Goal: Task Accomplishment & Management: Use online tool/utility

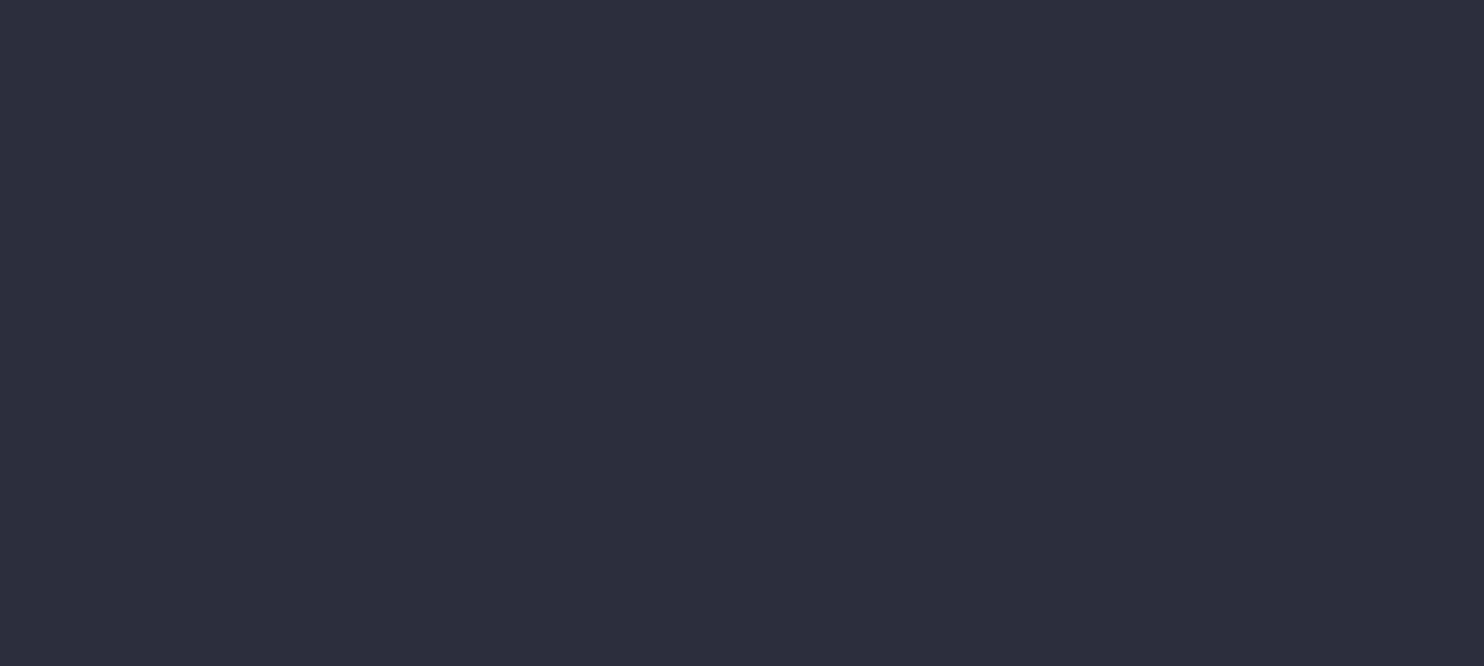
click at [302, 369] on li "Staff Utilisation" at bounding box center [187, 387] width 228 height 37
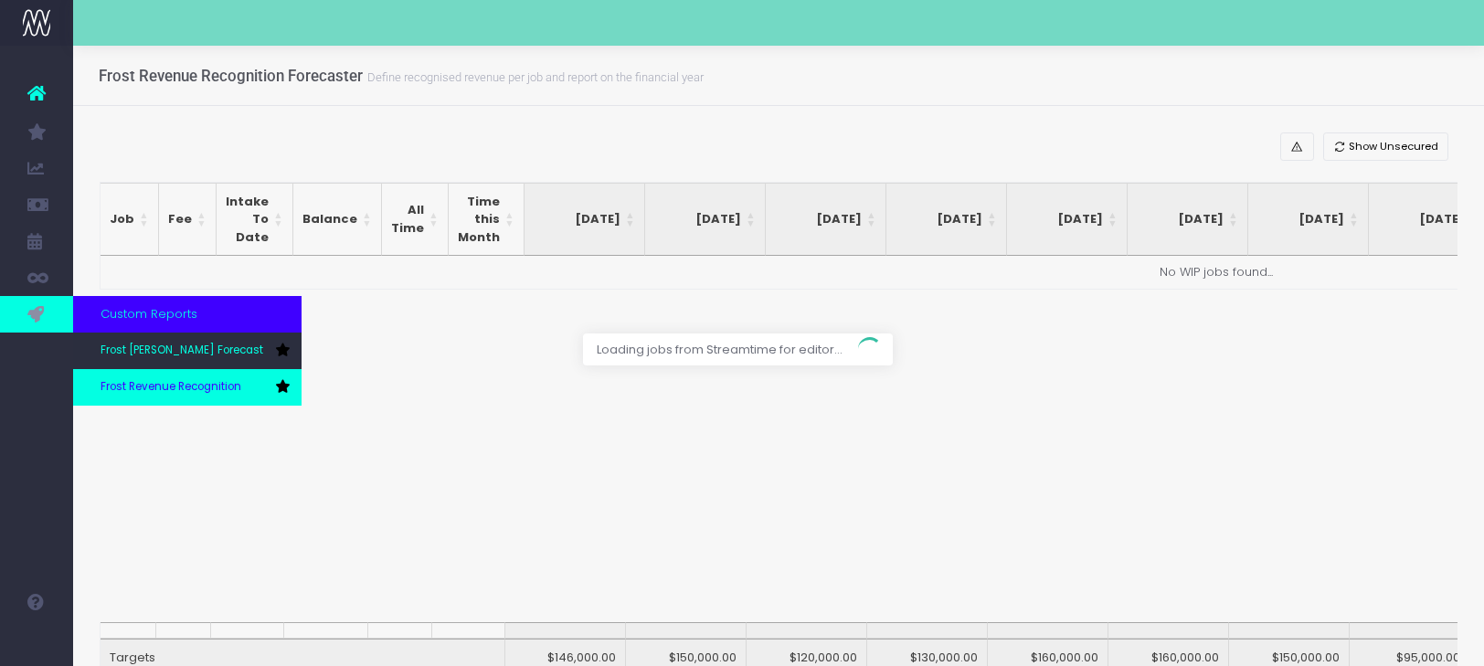
click at [122, 383] on span "Frost Revenue Recognition" at bounding box center [171, 387] width 141 height 16
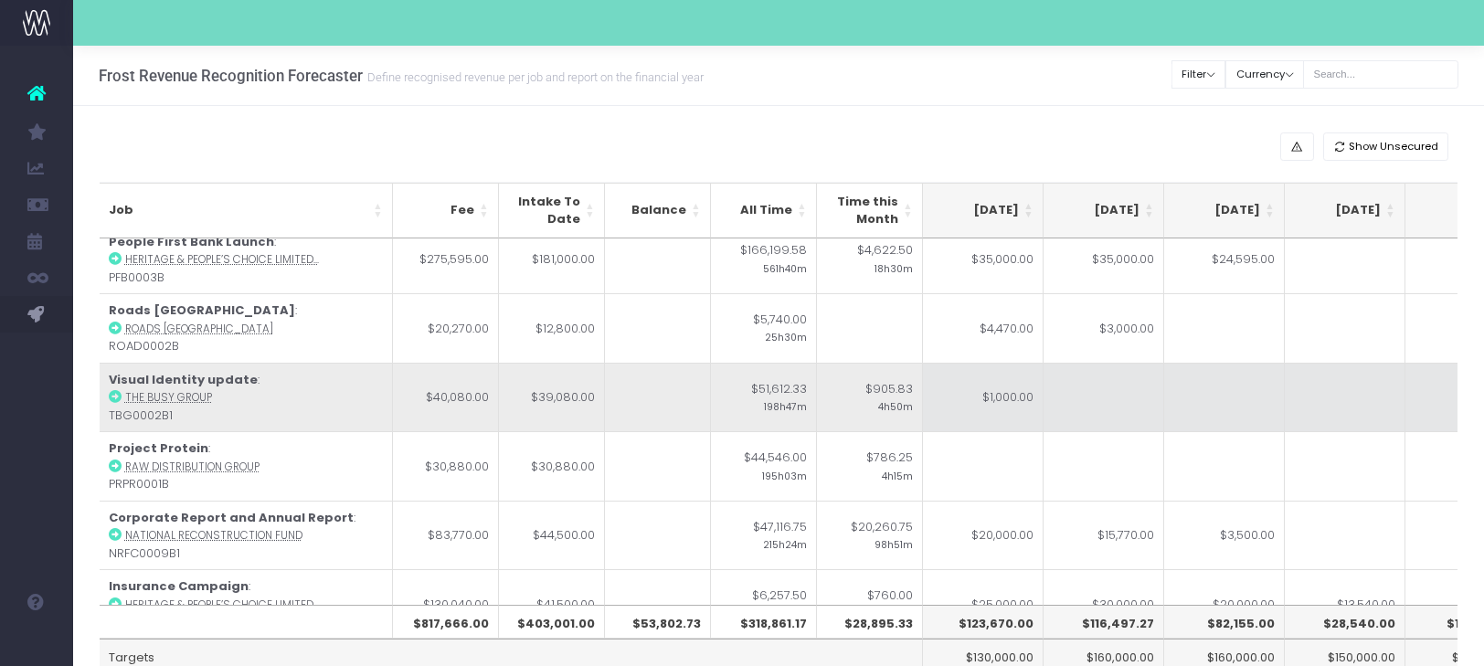
scroll to position [0, 363]
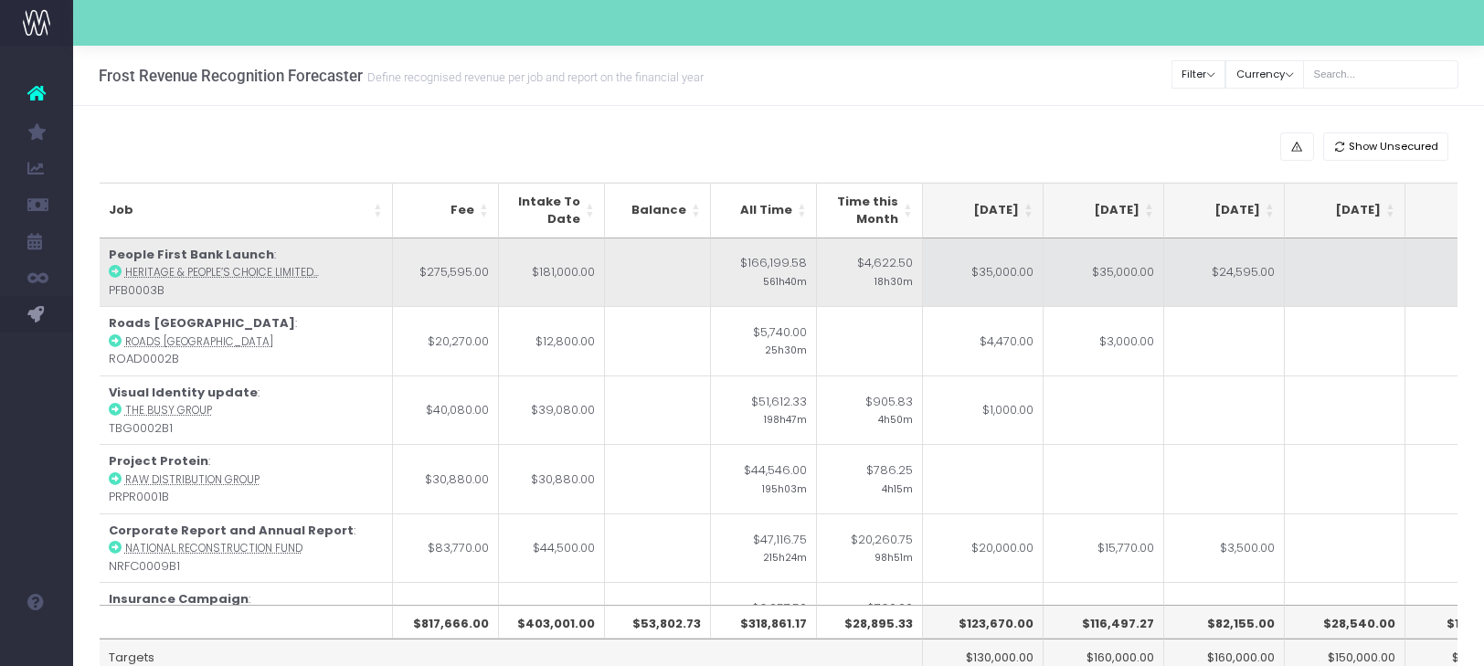
click at [1224, 286] on td "$24,595.00" at bounding box center [1224, 273] width 121 height 69
click at [1044, 272] on td "$35,000.00" at bounding box center [1104, 273] width 121 height 69
click at [1009, 281] on td "$35,000.00" at bounding box center [983, 273] width 121 height 69
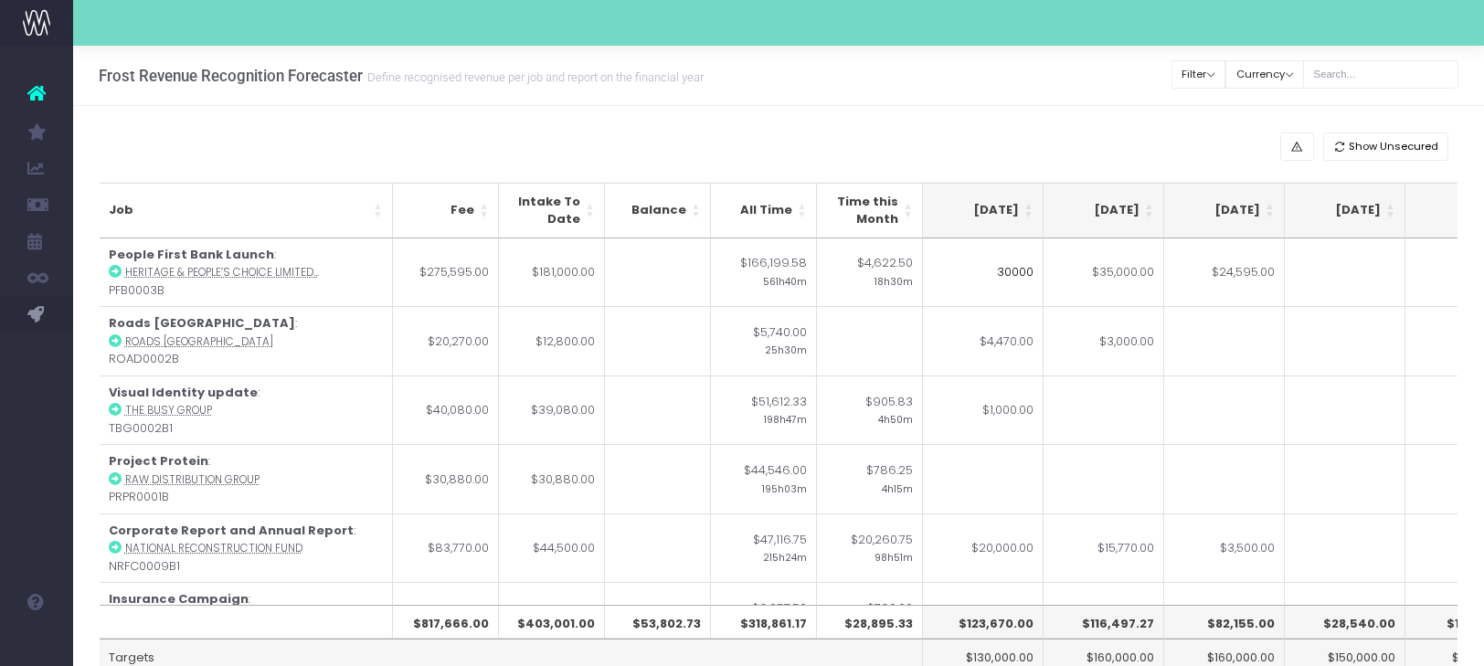
scroll to position [0, 355]
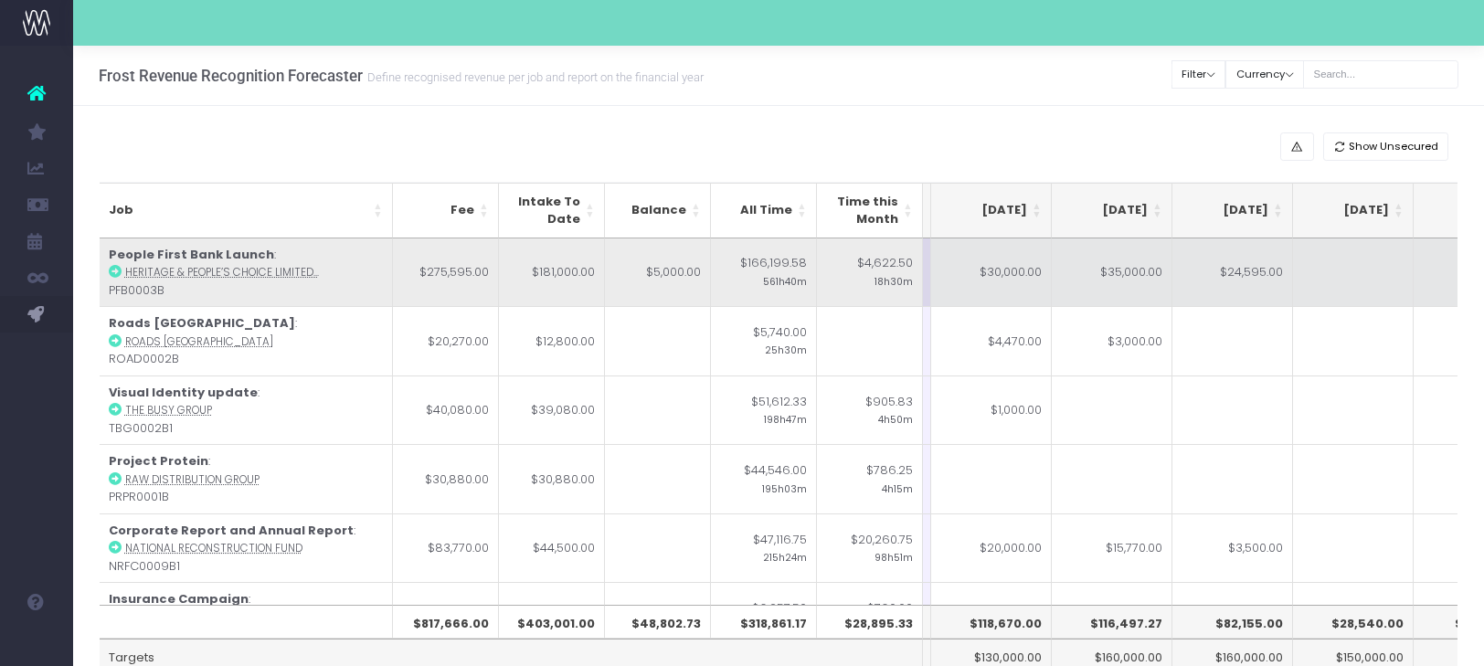
click at [1245, 282] on td "$24,595.00" at bounding box center [1232, 273] width 121 height 69
type input "$24,595.00"
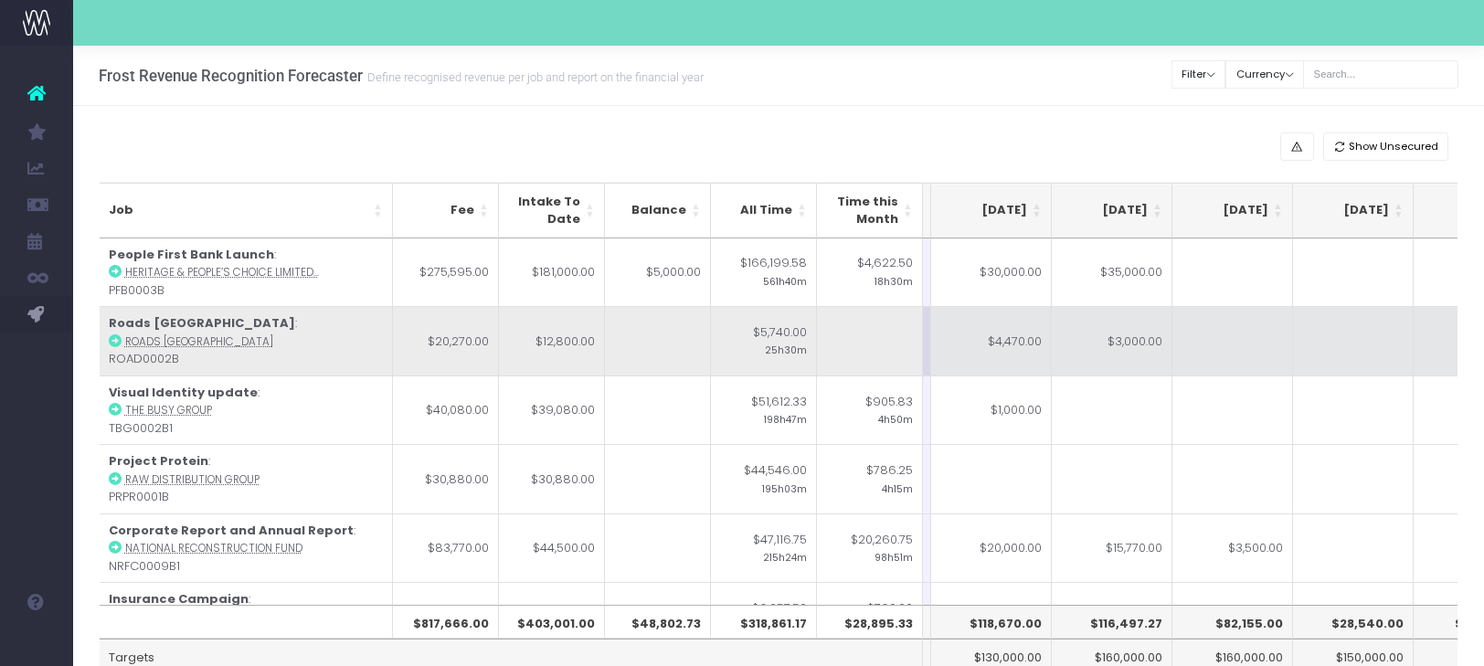
click at [1237, 339] on td at bounding box center [1232, 340] width 121 height 69
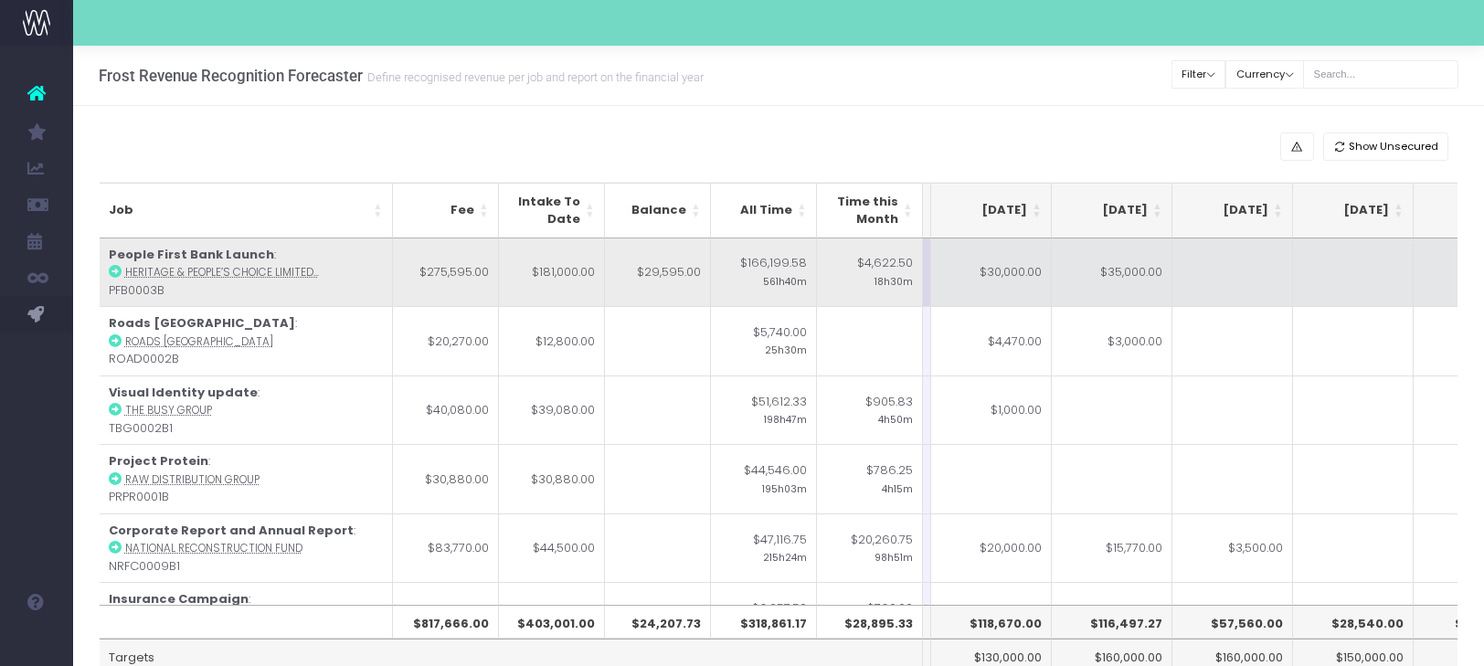
click at [1241, 279] on td at bounding box center [1232, 273] width 121 height 69
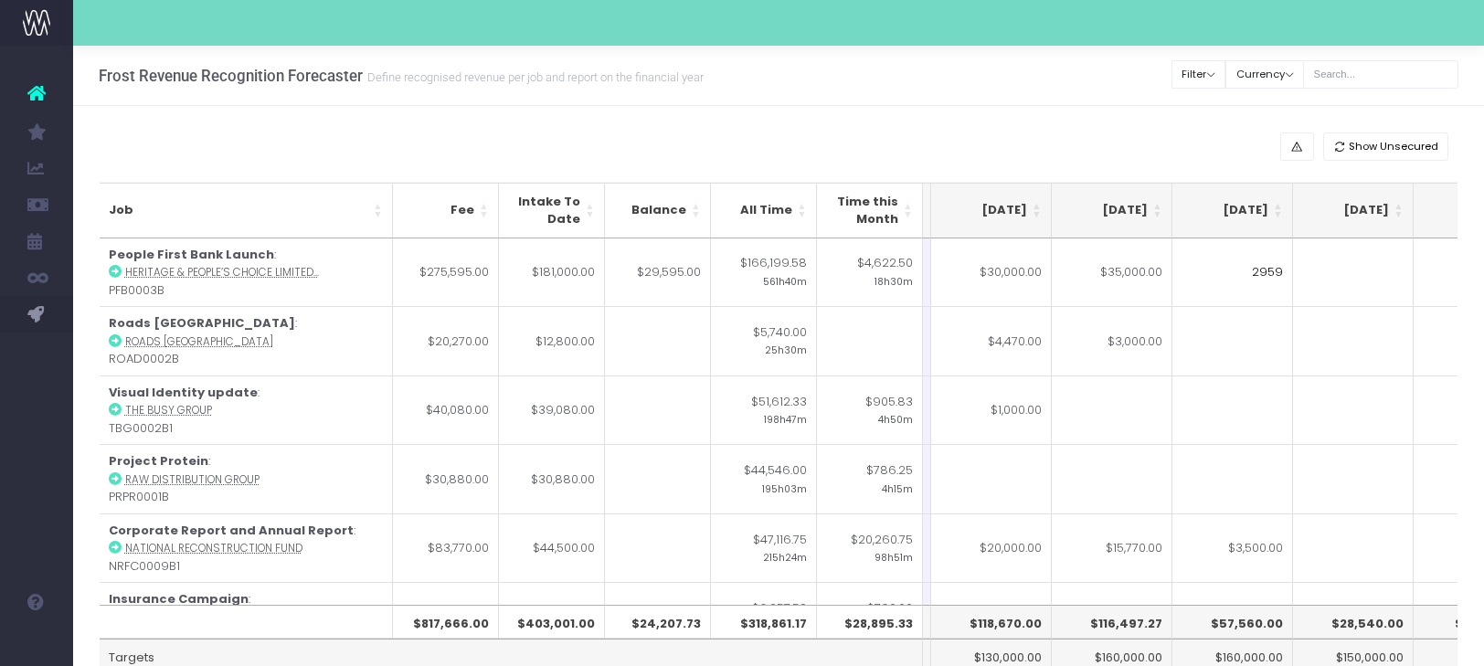
type input "29595"
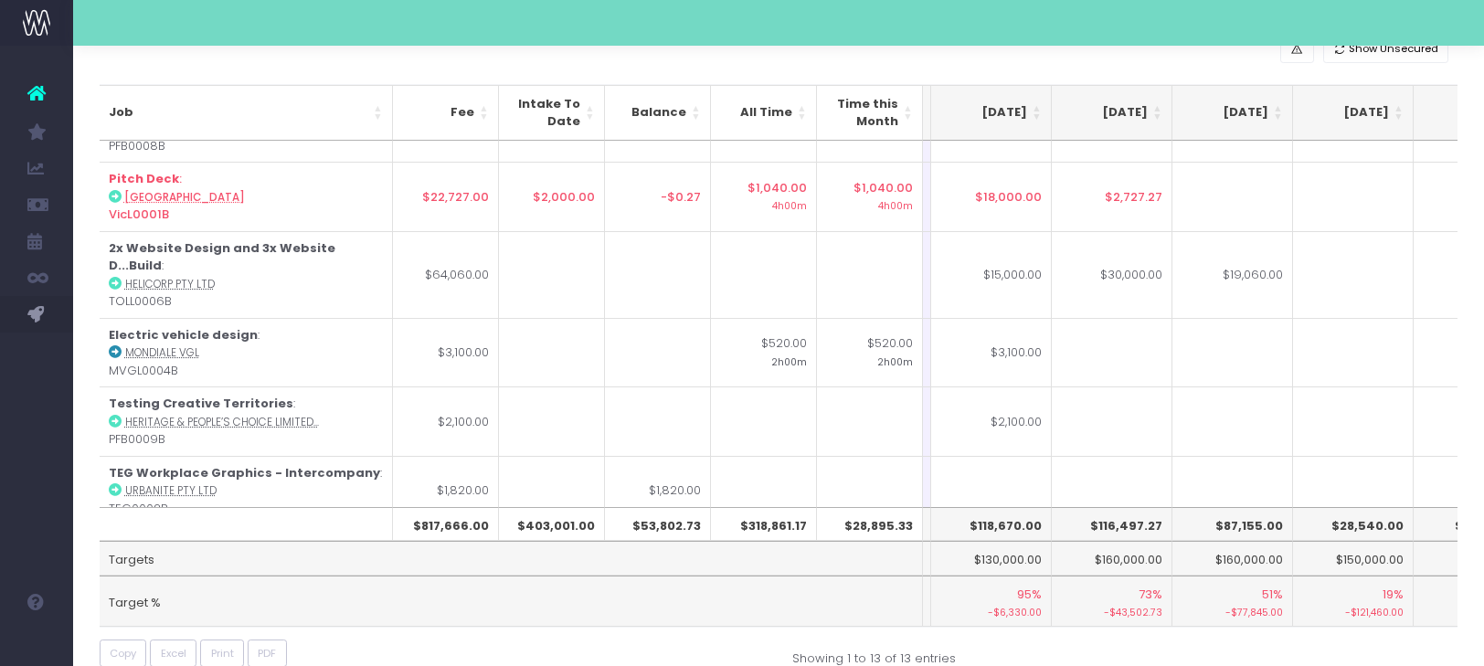
scroll to position [0, 355]
click at [1343, 49] on icon "button" at bounding box center [1339, 49] width 13 height 0
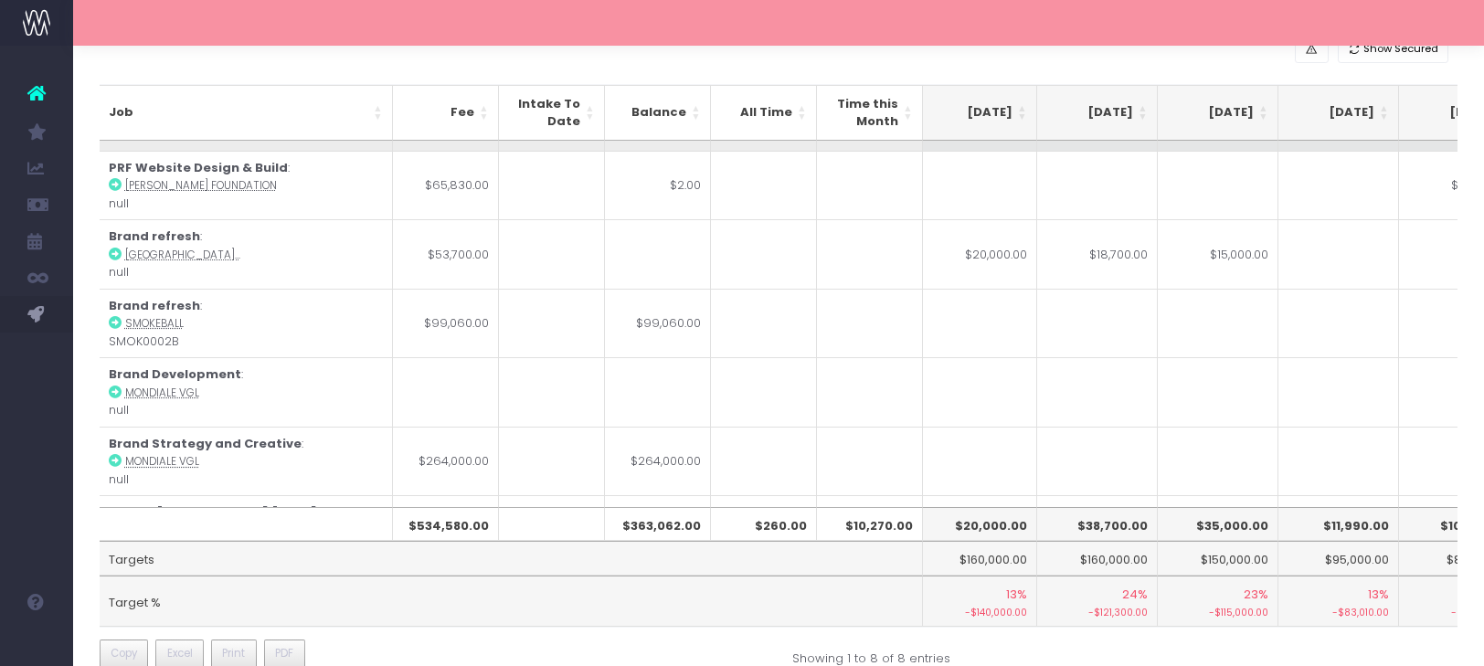
scroll to position [126, 490]
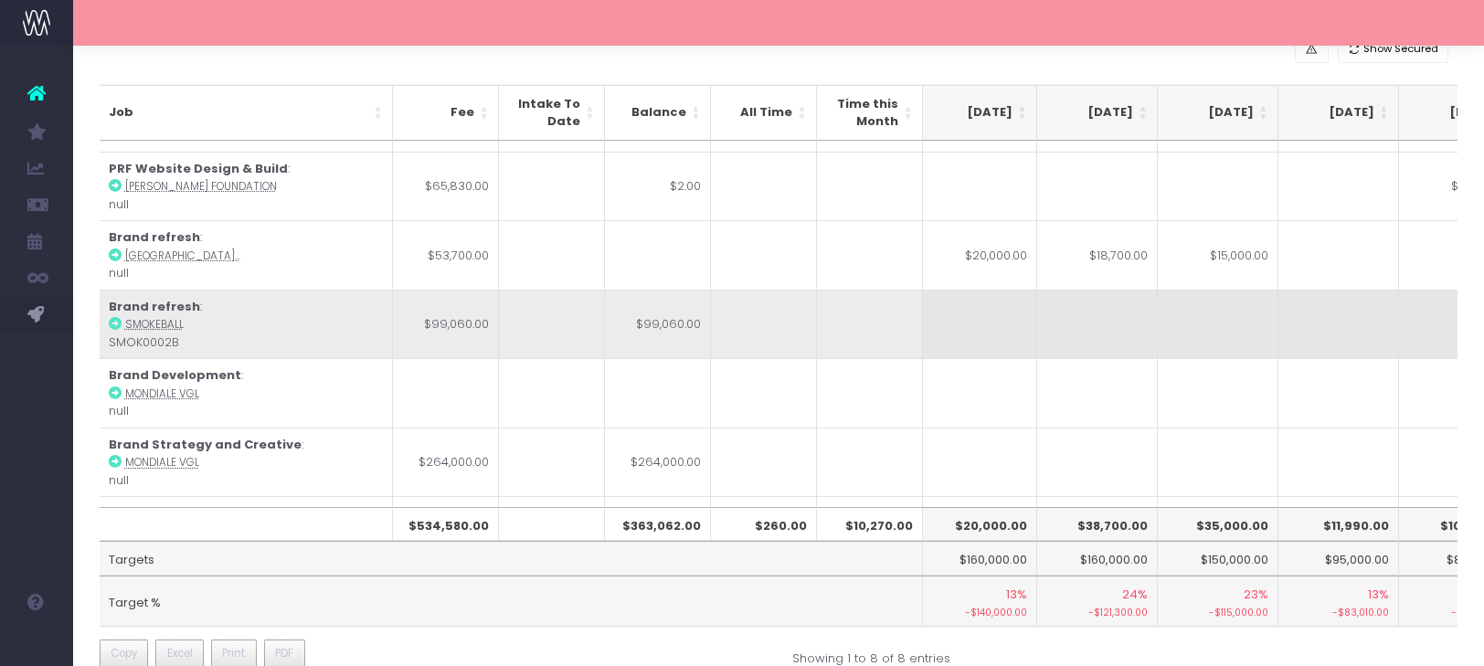
click at [968, 333] on td at bounding box center [977, 324] width 121 height 69
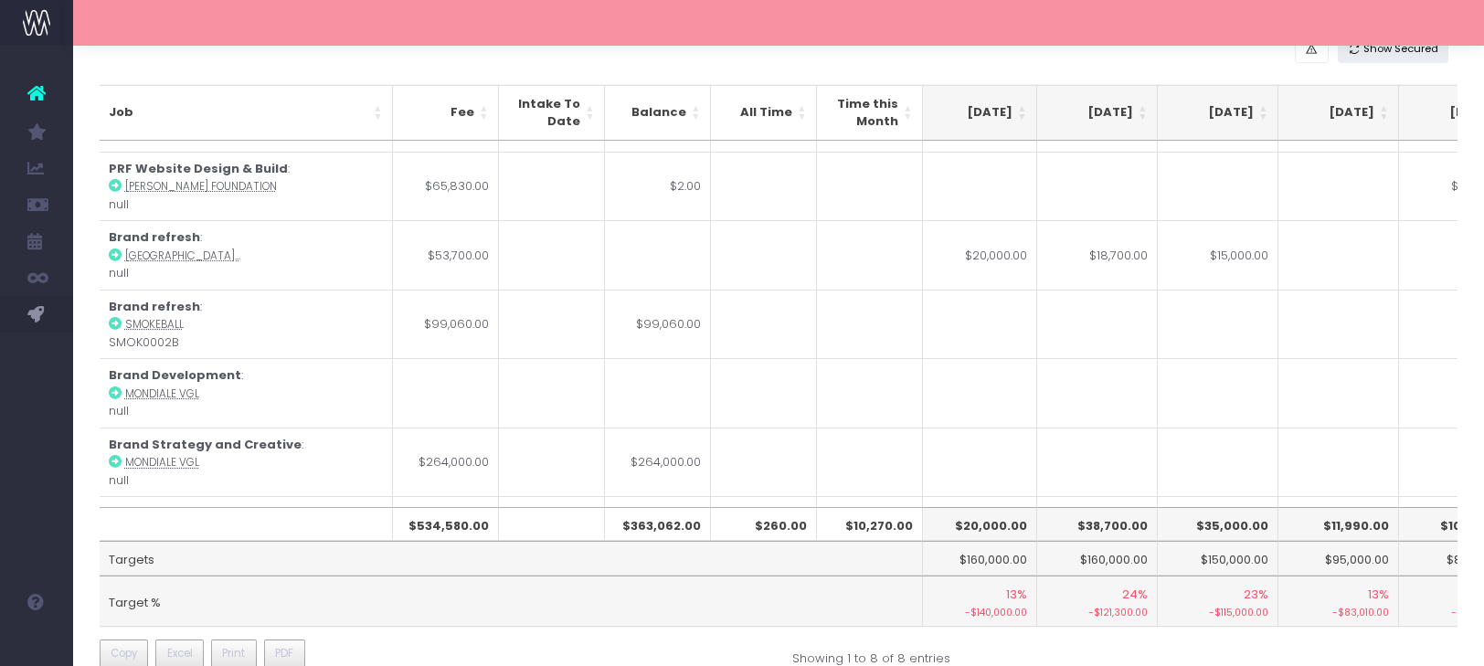
click at [1379, 52] on span "Show Secured" at bounding box center [1400, 49] width 75 height 16
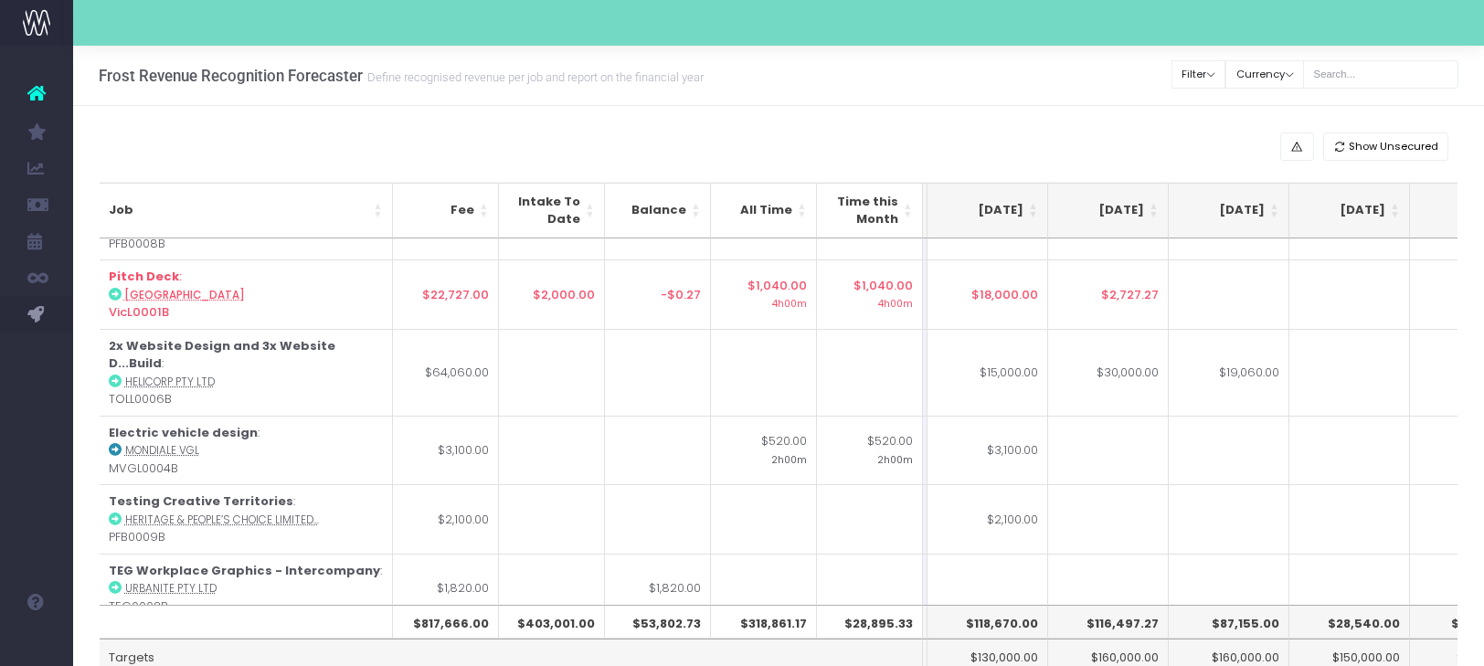
scroll to position [501, 358]
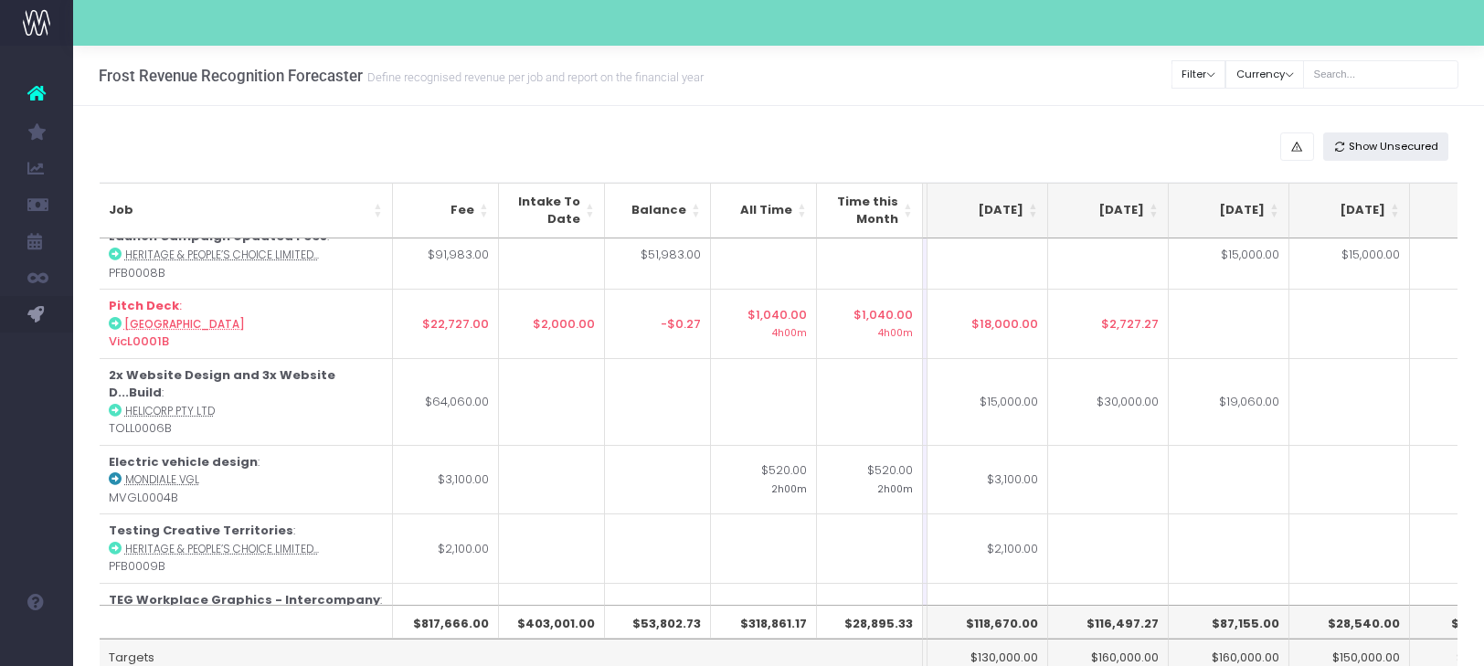
click at [1356, 143] on span "Show Unsecured" at bounding box center [1394, 147] width 90 height 16
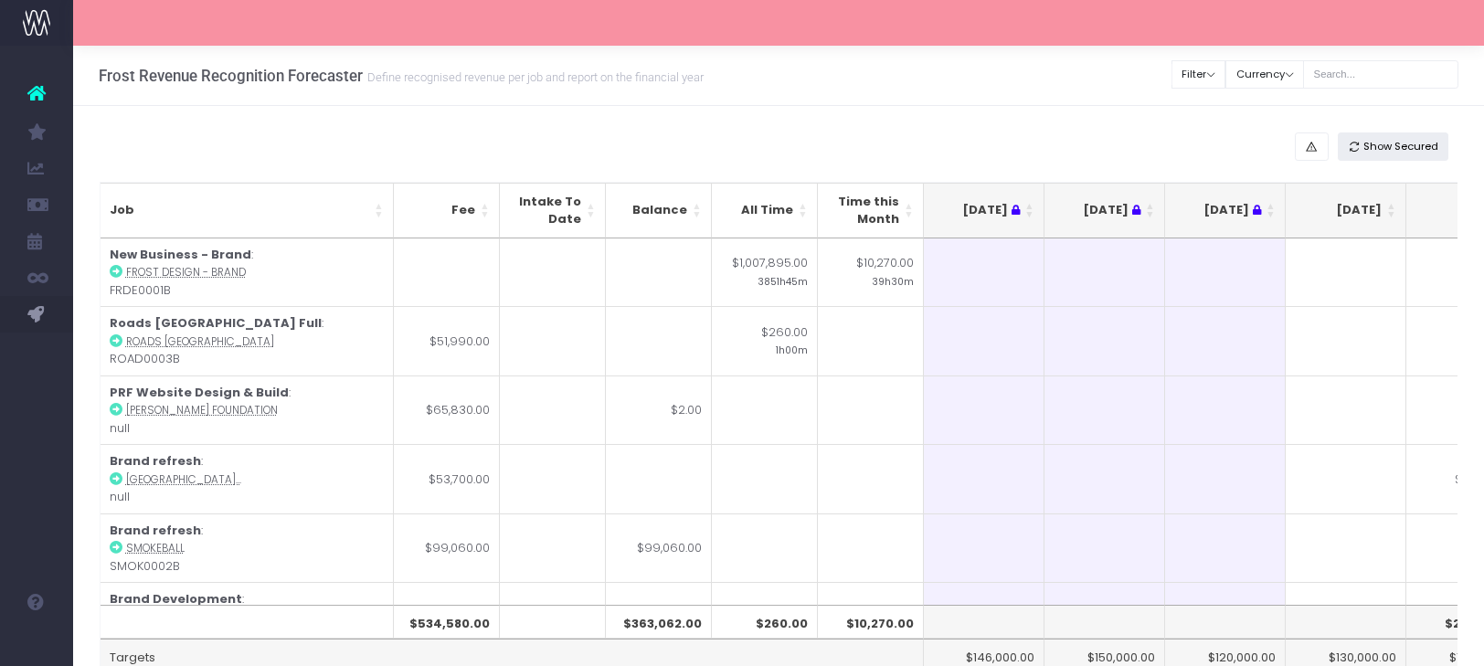
click at [1392, 148] on span "Show Secured" at bounding box center [1400, 147] width 75 height 16
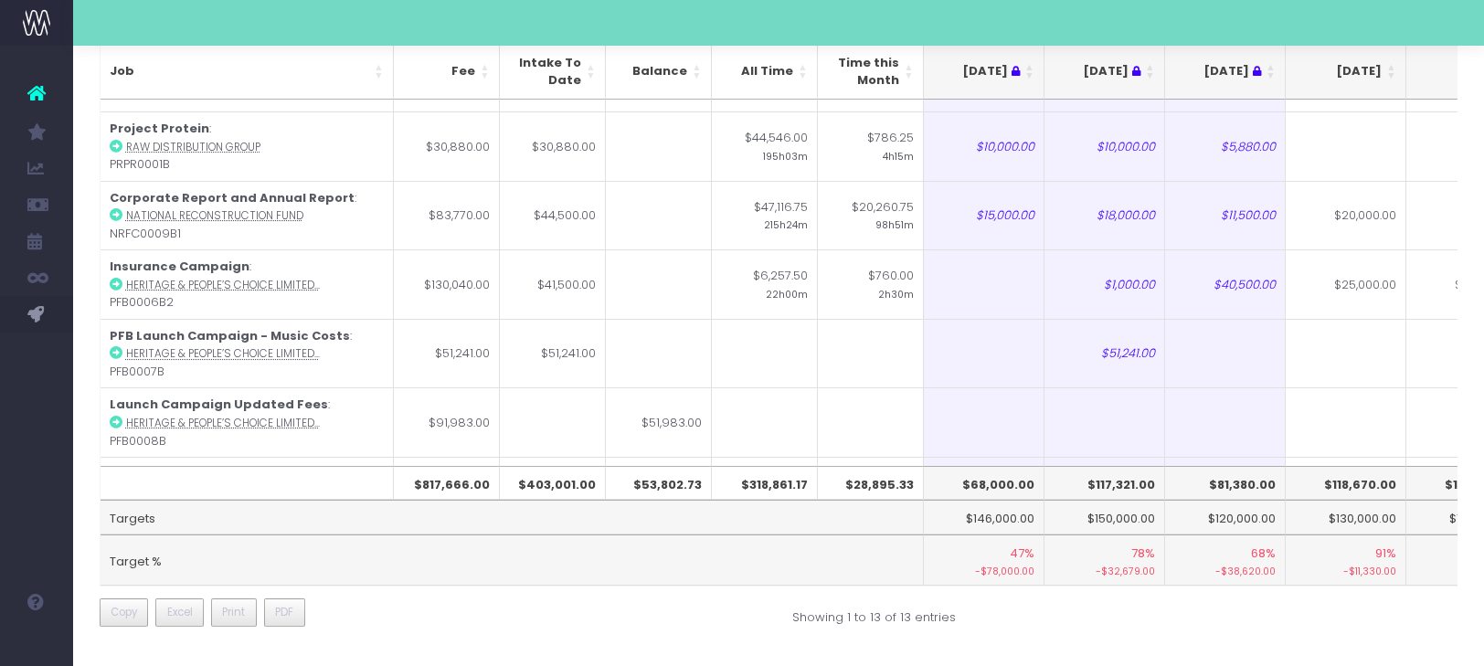
scroll to position [530, 0]
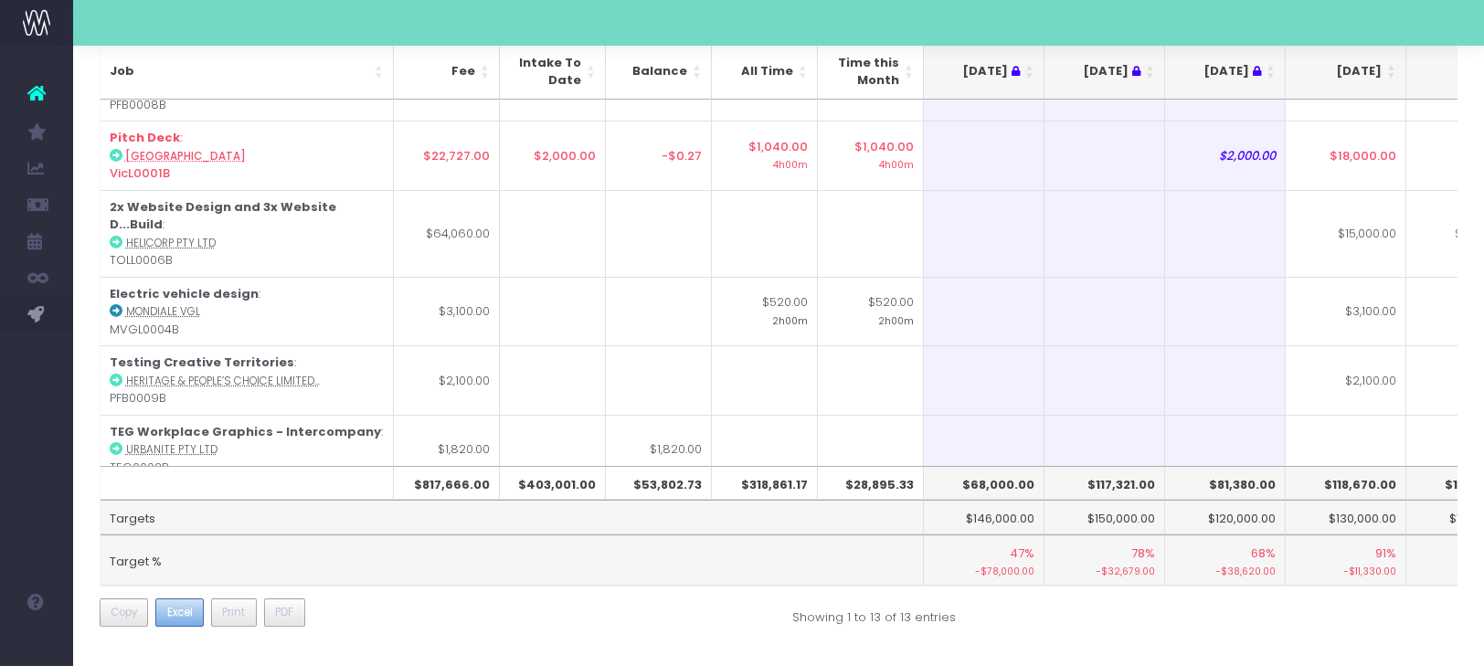
click at [177, 614] on span "Excel" at bounding box center [180, 612] width 26 height 16
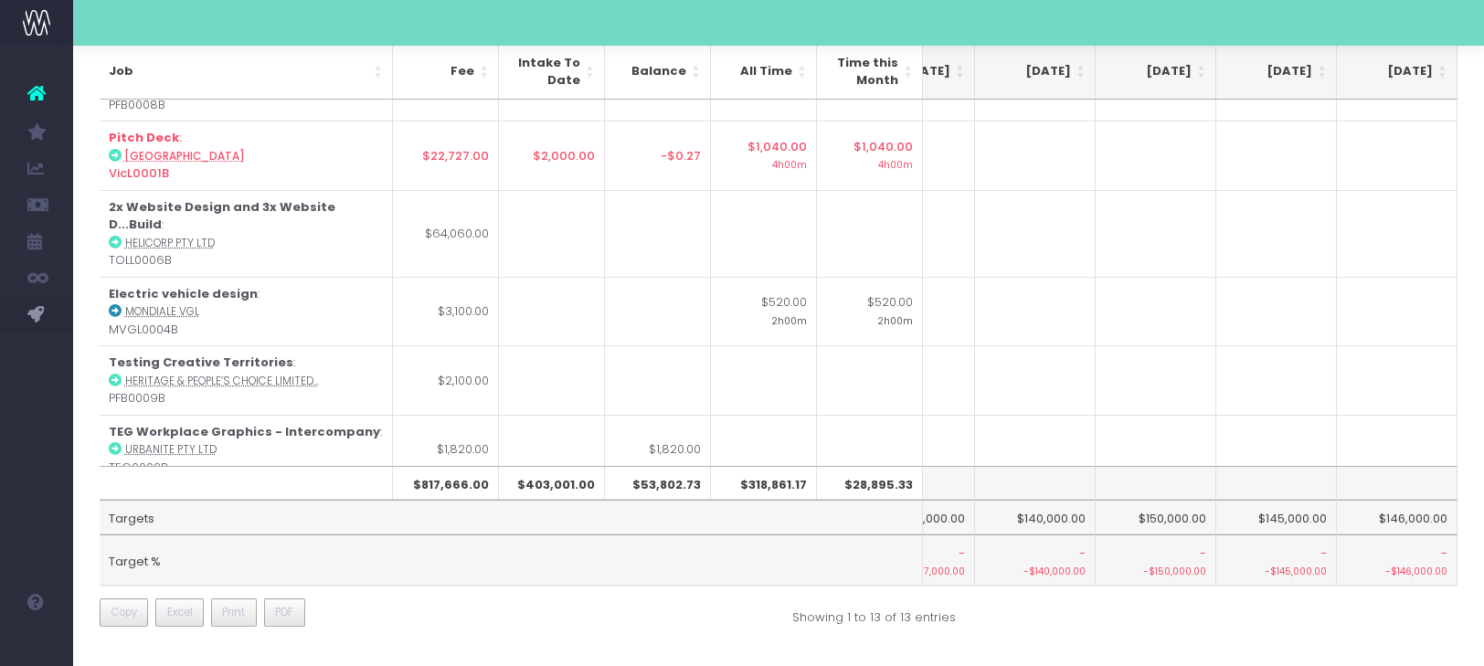
scroll to position [530, 1247]
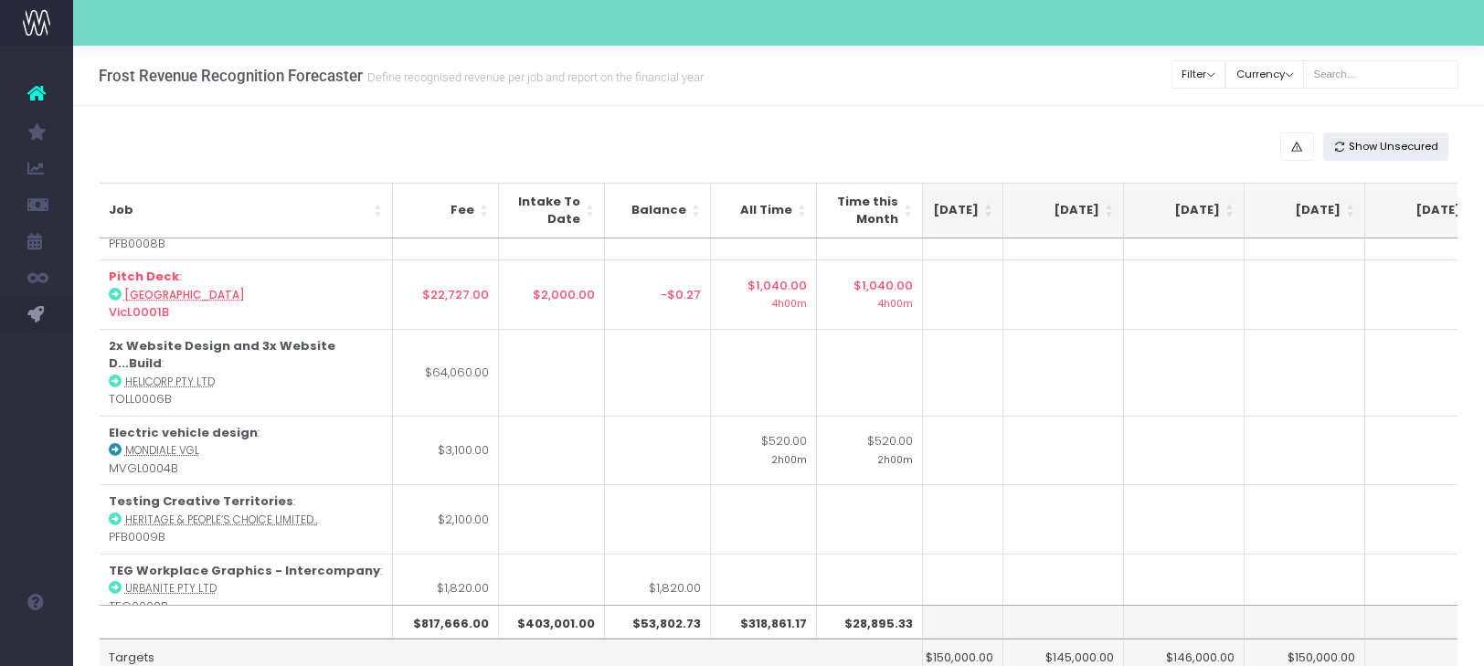
click at [1342, 147] on icon "button" at bounding box center [1339, 147] width 13 height 0
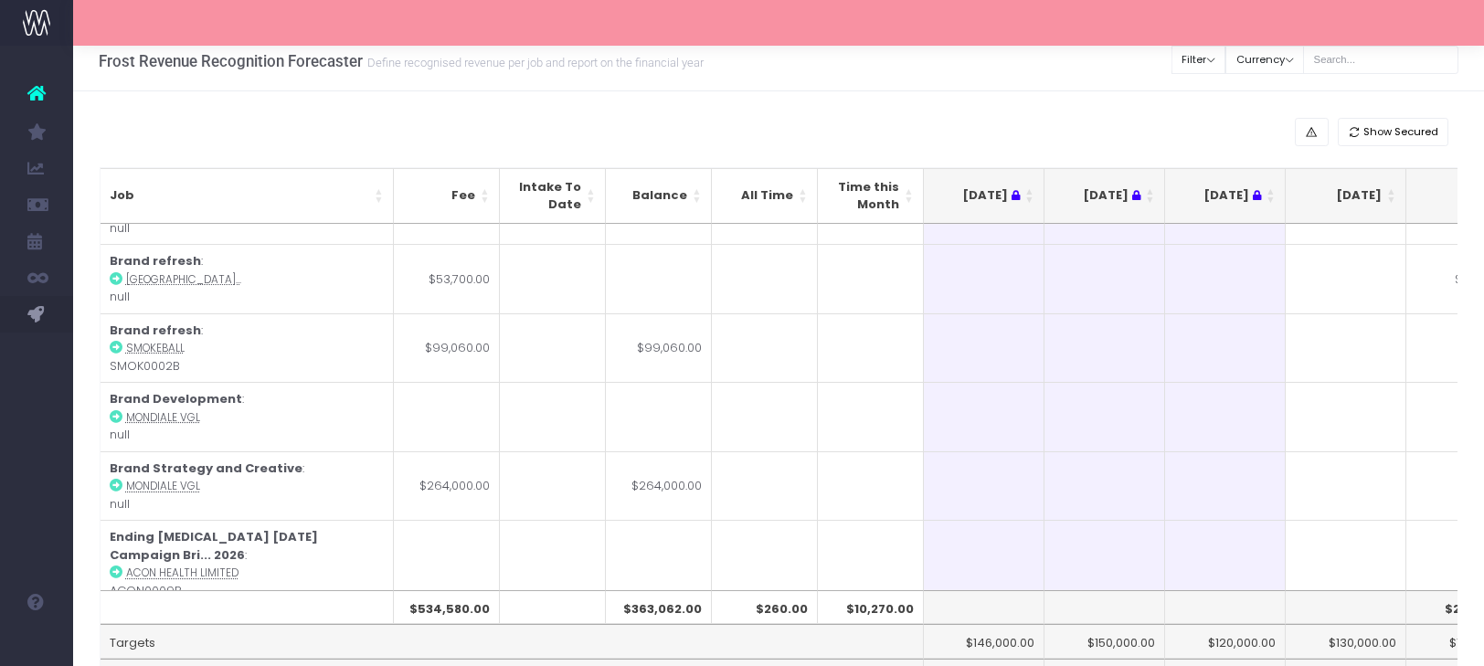
scroll to position [139, 0]
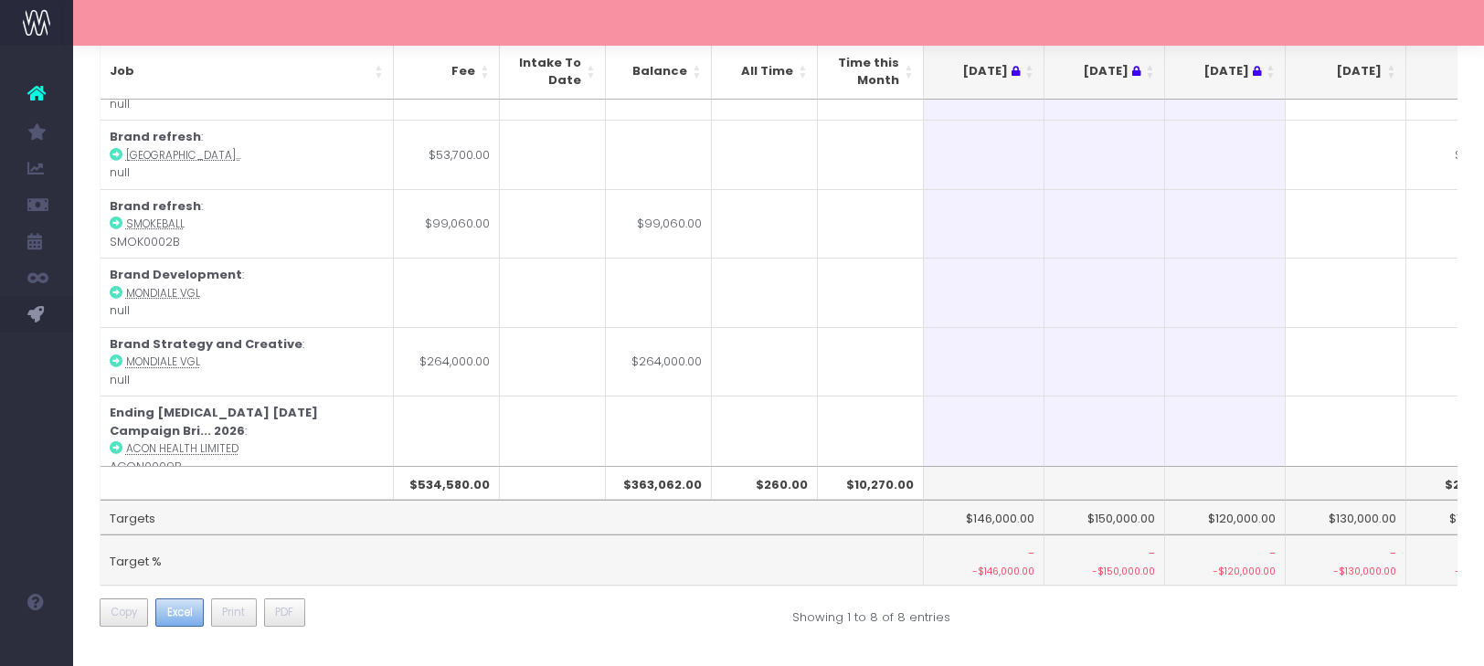
click at [173, 603] on button "Excel" at bounding box center [179, 613] width 48 height 29
